Goal: Transaction & Acquisition: Purchase product/service

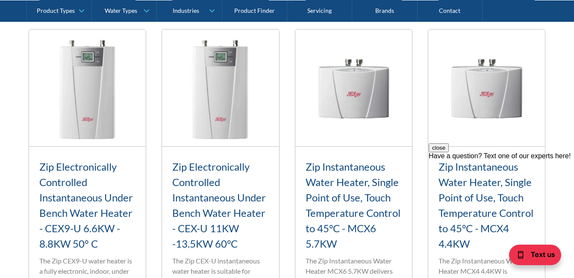
scroll to position [957, 0]
click at [449, 152] on button "close" at bounding box center [439, 147] width 20 height 9
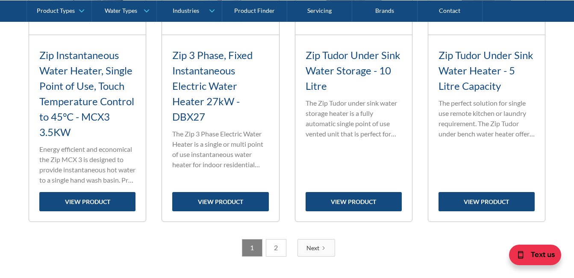
scroll to position [1402, 0]
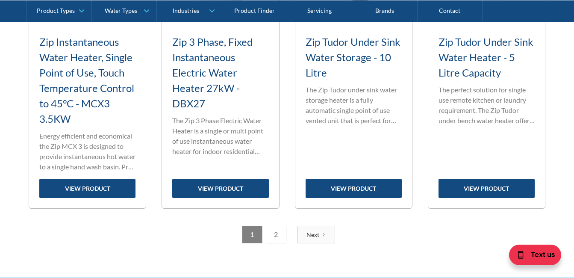
click at [275, 234] on link "2" at bounding box center [276, 235] width 21 height 18
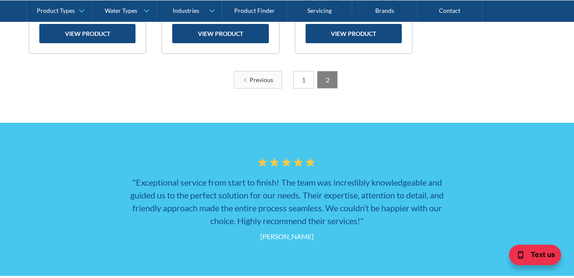
scroll to position [614, 0]
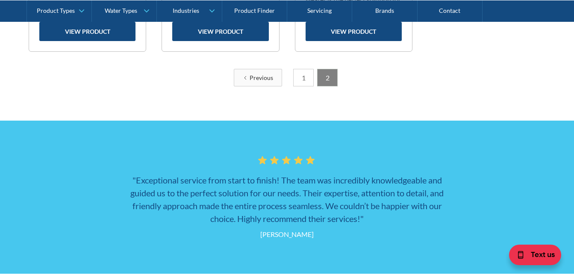
click at [300, 78] on link "1" at bounding box center [303, 78] width 21 height 18
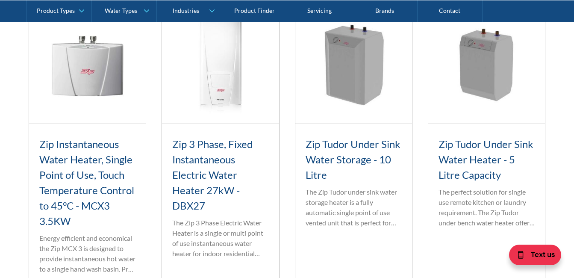
scroll to position [1332, 0]
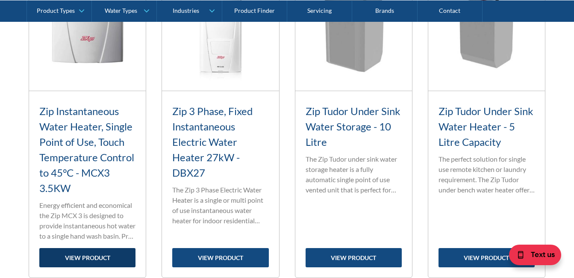
click at [87, 253] on link "view product" at bounding box center [87, 257] width 96 height 19
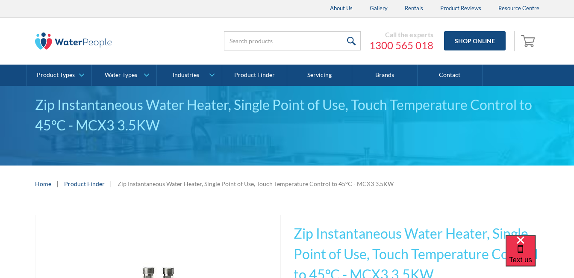
click at [533, 192] on div "Home | Product Finder | Zip Instantaneous Water Heater, Single Point of Use, To…" at bounding box center [287, 183] width 574 height 36
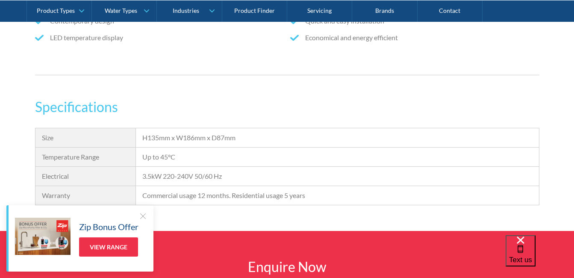
scroll to position [667, 0]
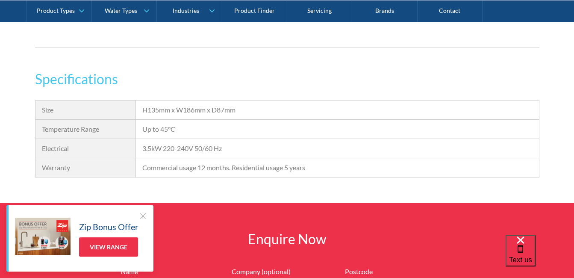
click at [140, 215] on div at bounding box center [142, 216] width 9 height 9
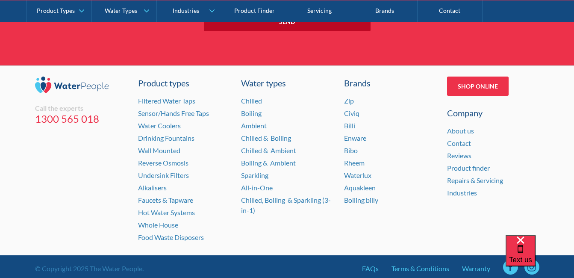
scroll to position [1094, 0]
